Goal: Transaction & Acquisition: Subscribe to service/newsletter

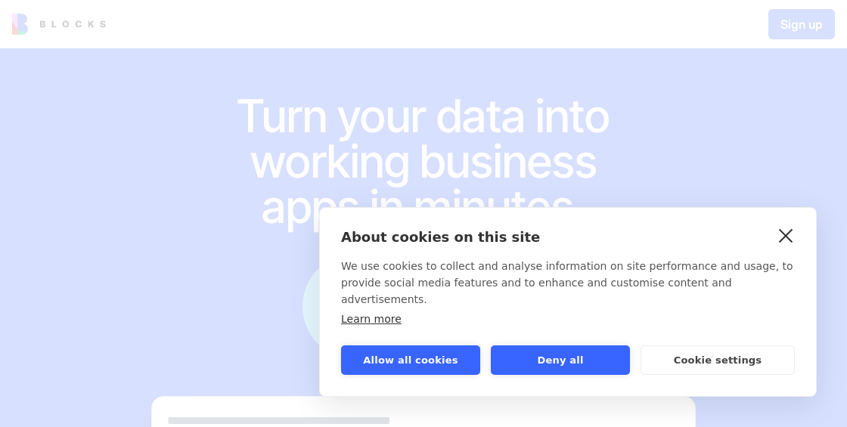
click at [783, 247] on link "close" at bounding box center [785, 235] width 23 height 24
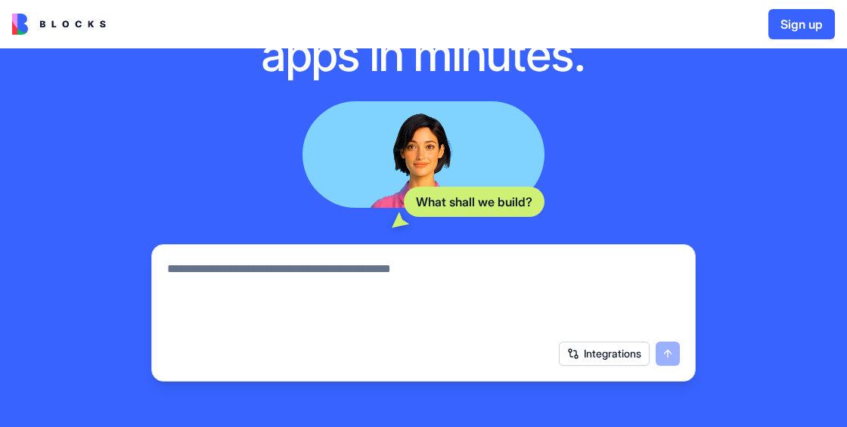
scroll to position [163, 0]
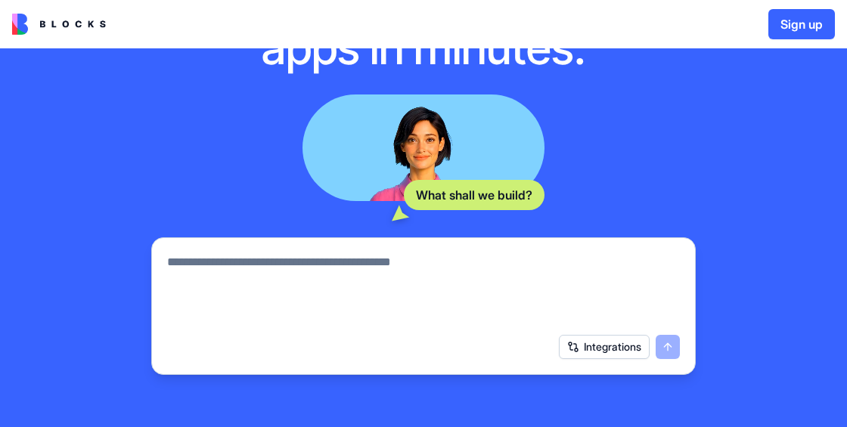
click at [533, 274] on textarea at bounding box center [423, 289] width 513 height 73
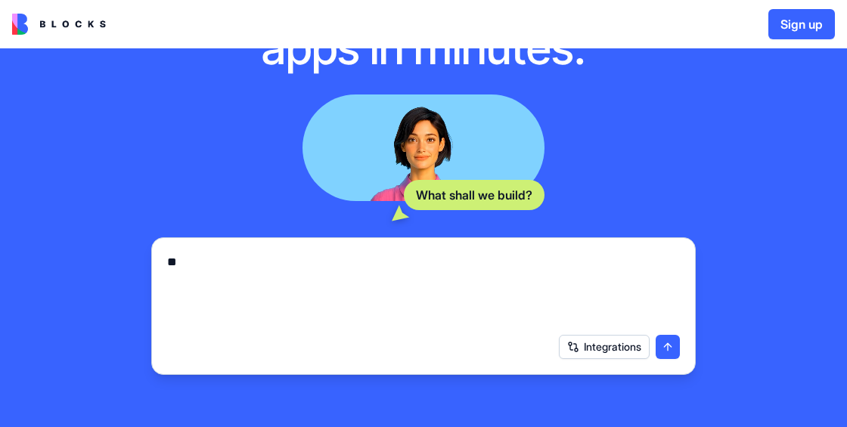
type textarea "*"
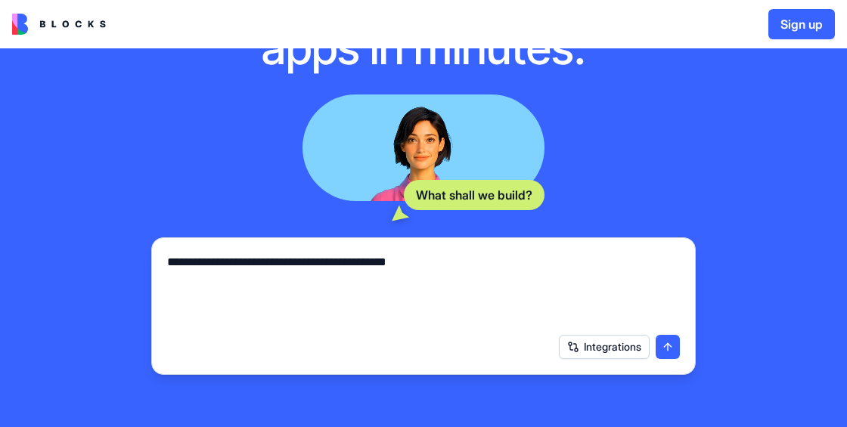
type textarea "**********"
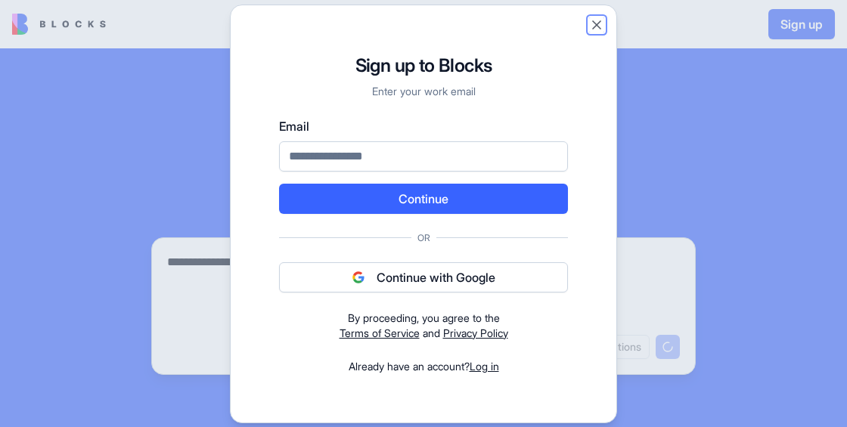
click at [593, 28] on button "Close" at bounding box center [596, 24] width 15 height 15
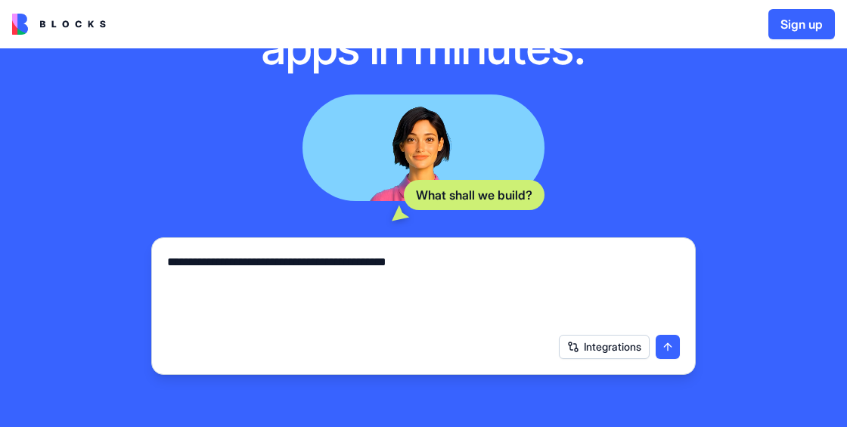
click at [668, 346] on button "submit" at bounding box center [668, 347] width 24 height 24
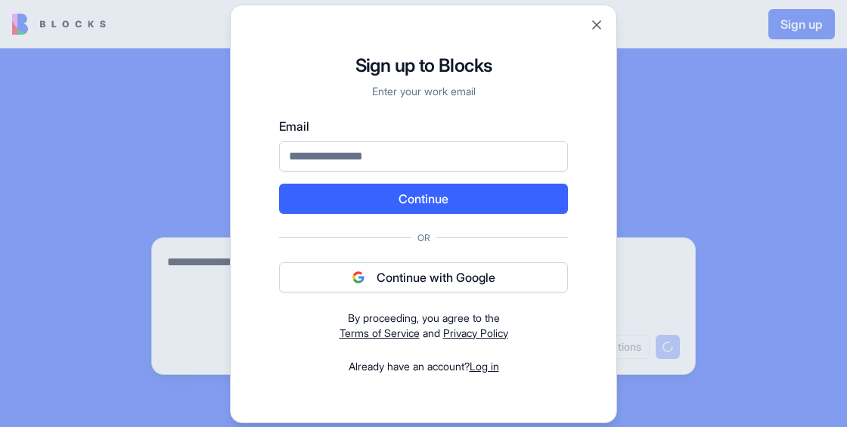
click at [504, 271] on button "Continue with Google" at bounding box center [423, 277] width 289 height 30
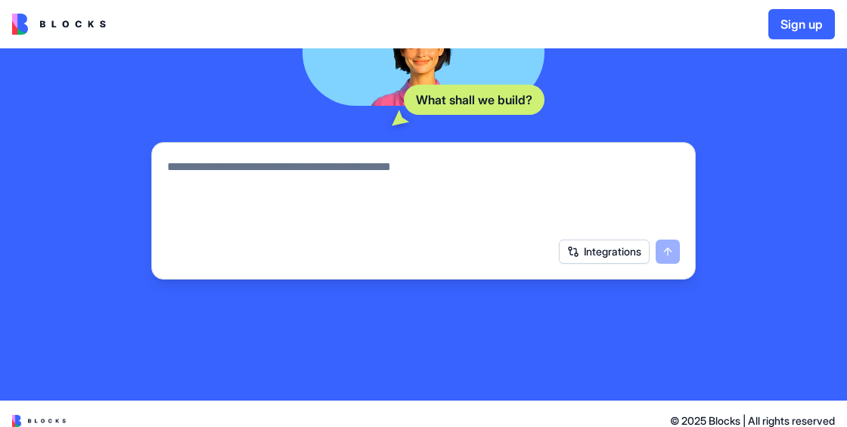
scroll to position [271, 0]
